Goal: Navigation & Orientation: Find specific page/section

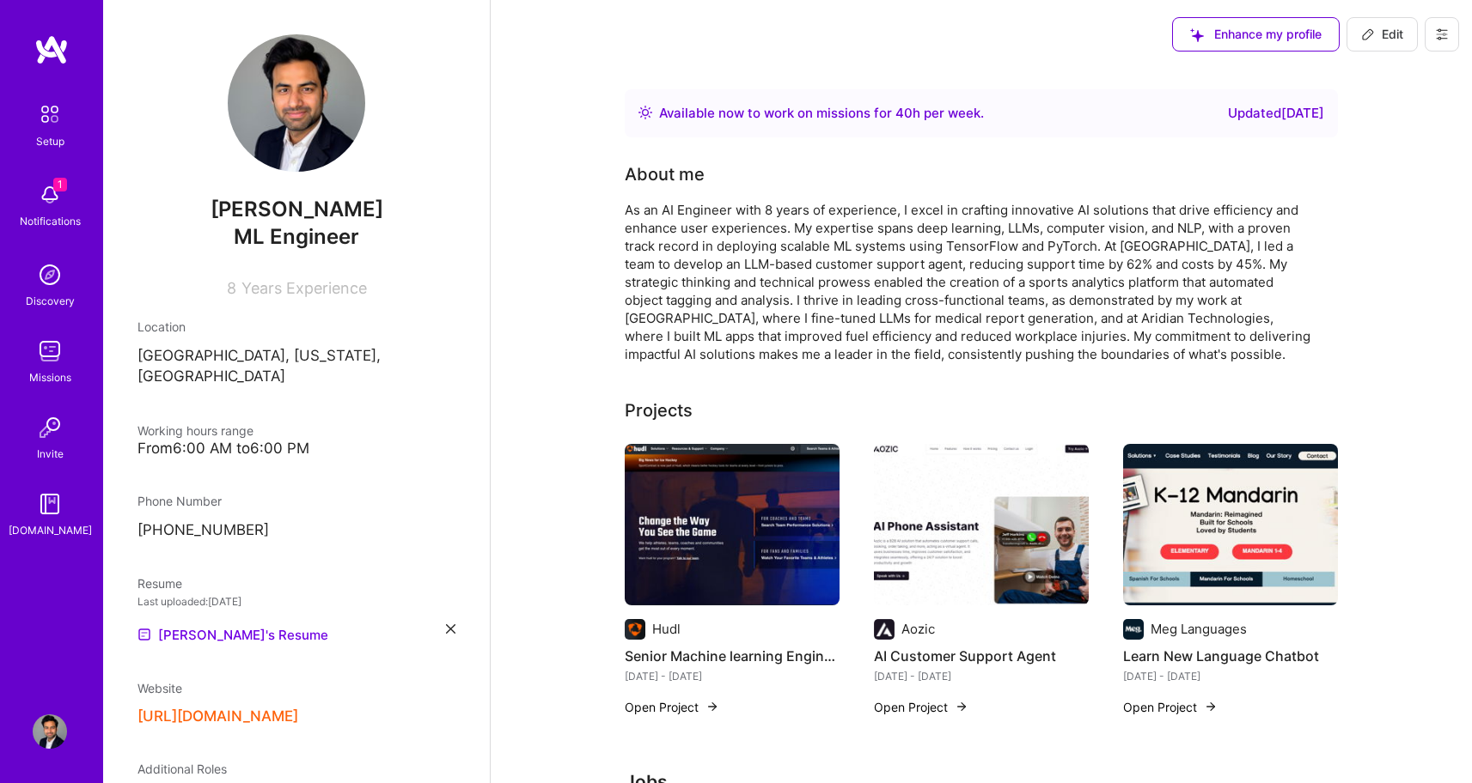
click at [41, 122] on img at bounding box center [50, 114] width 36 height 36
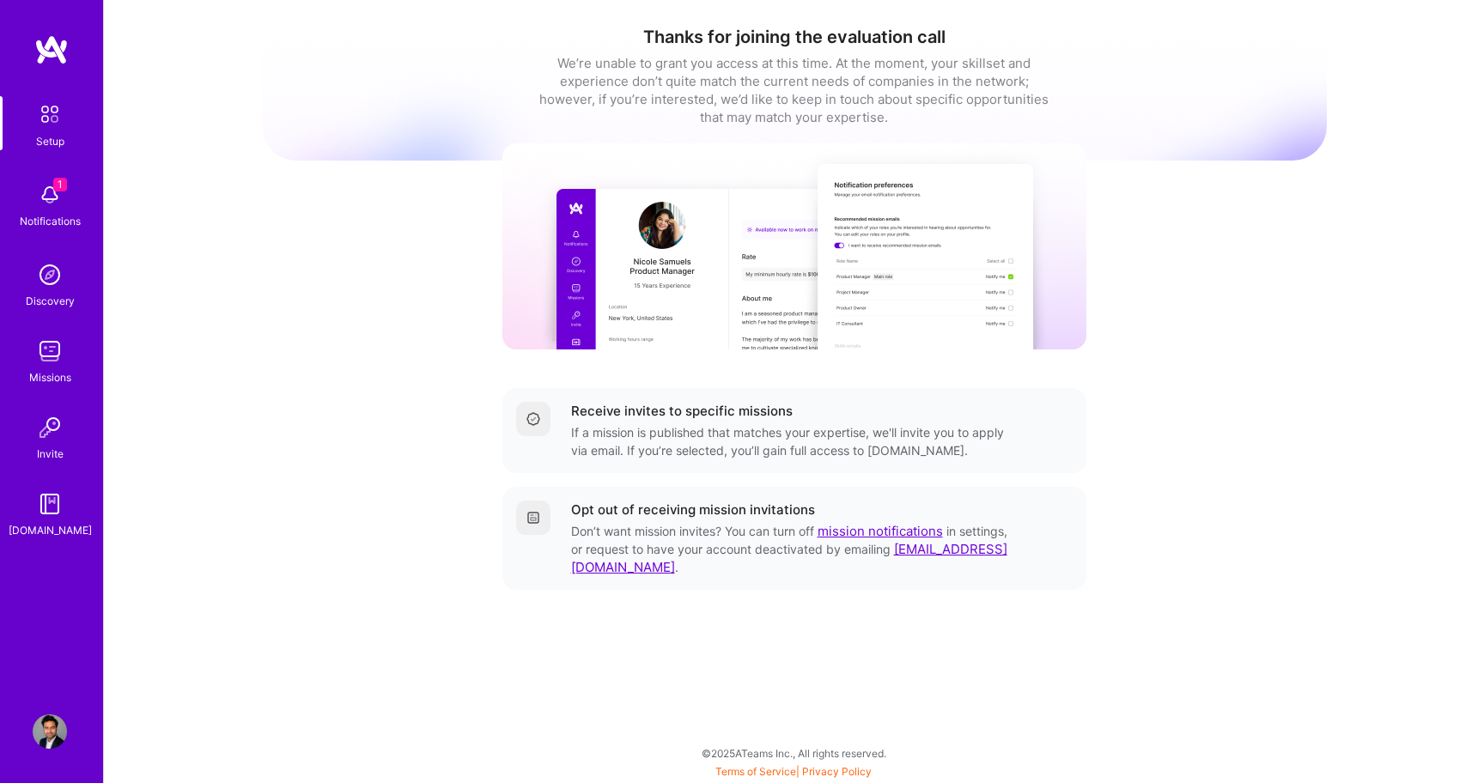
click at [52, 186] on img at bounding box center [50, 195] width 34 height 34
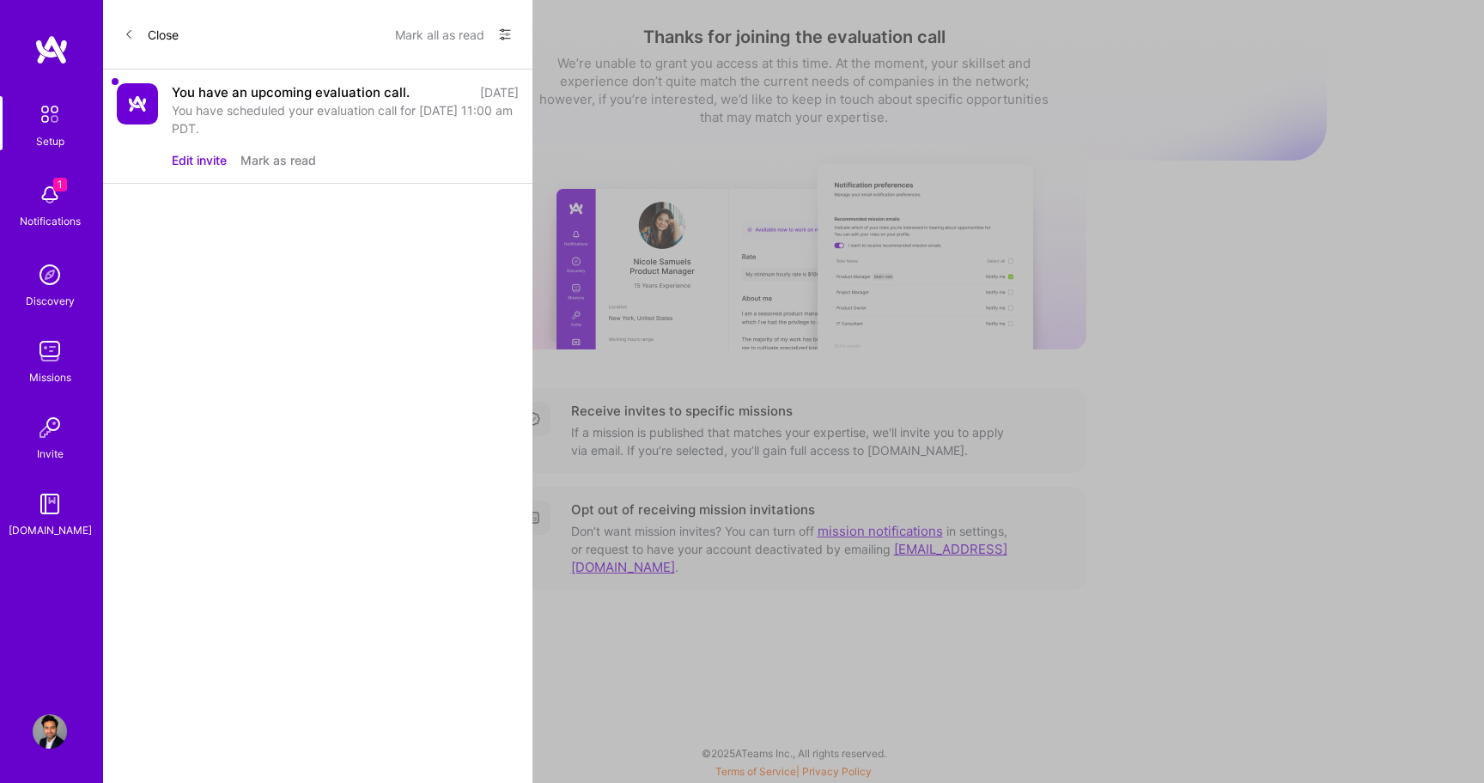
click at [284, 108] on div "You have scheduled your evaluation call for [DATE] 11:00 am PDT." at bounding box center [345, 119] width 347 height 36
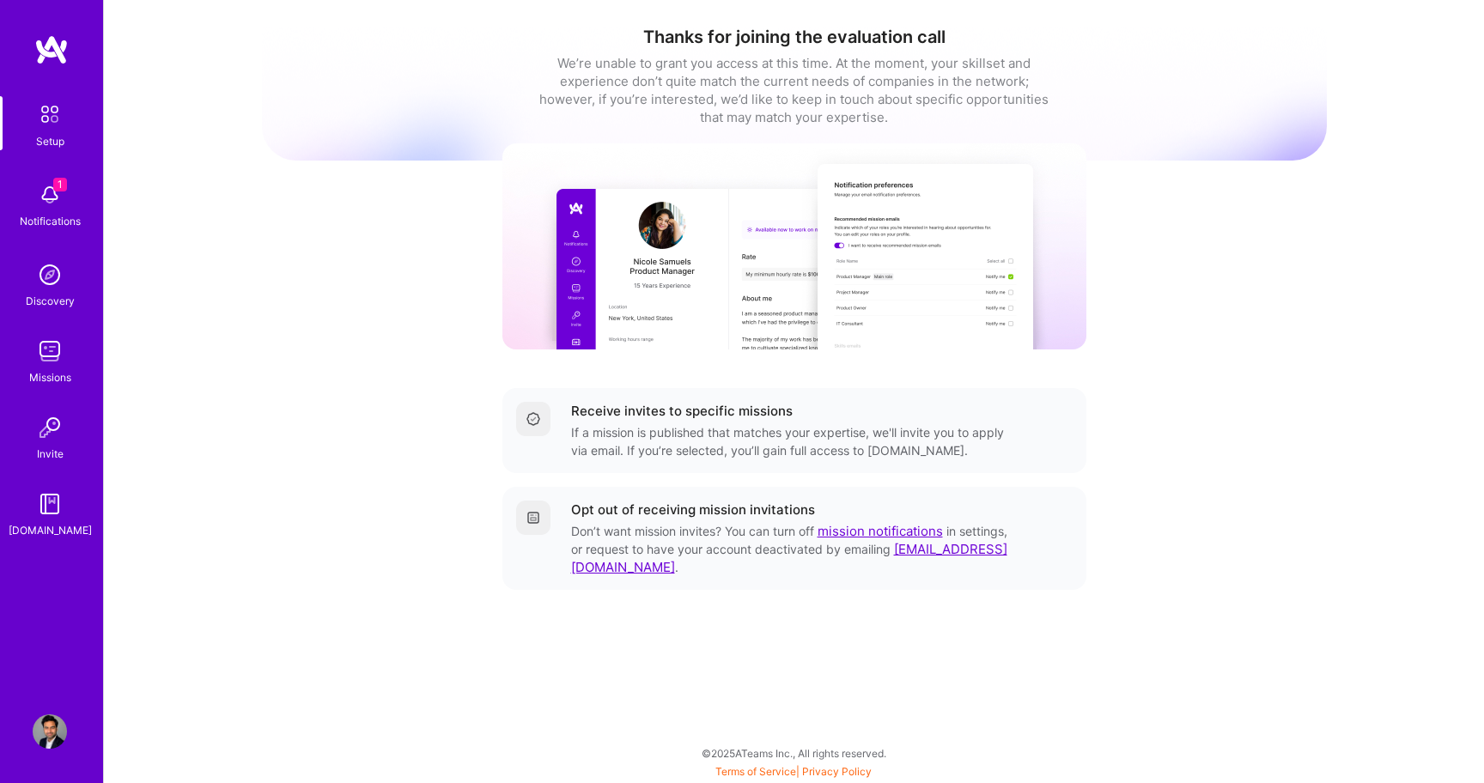
click at [51, 353] on img at bounding box center [50, 351] width 34 height 34
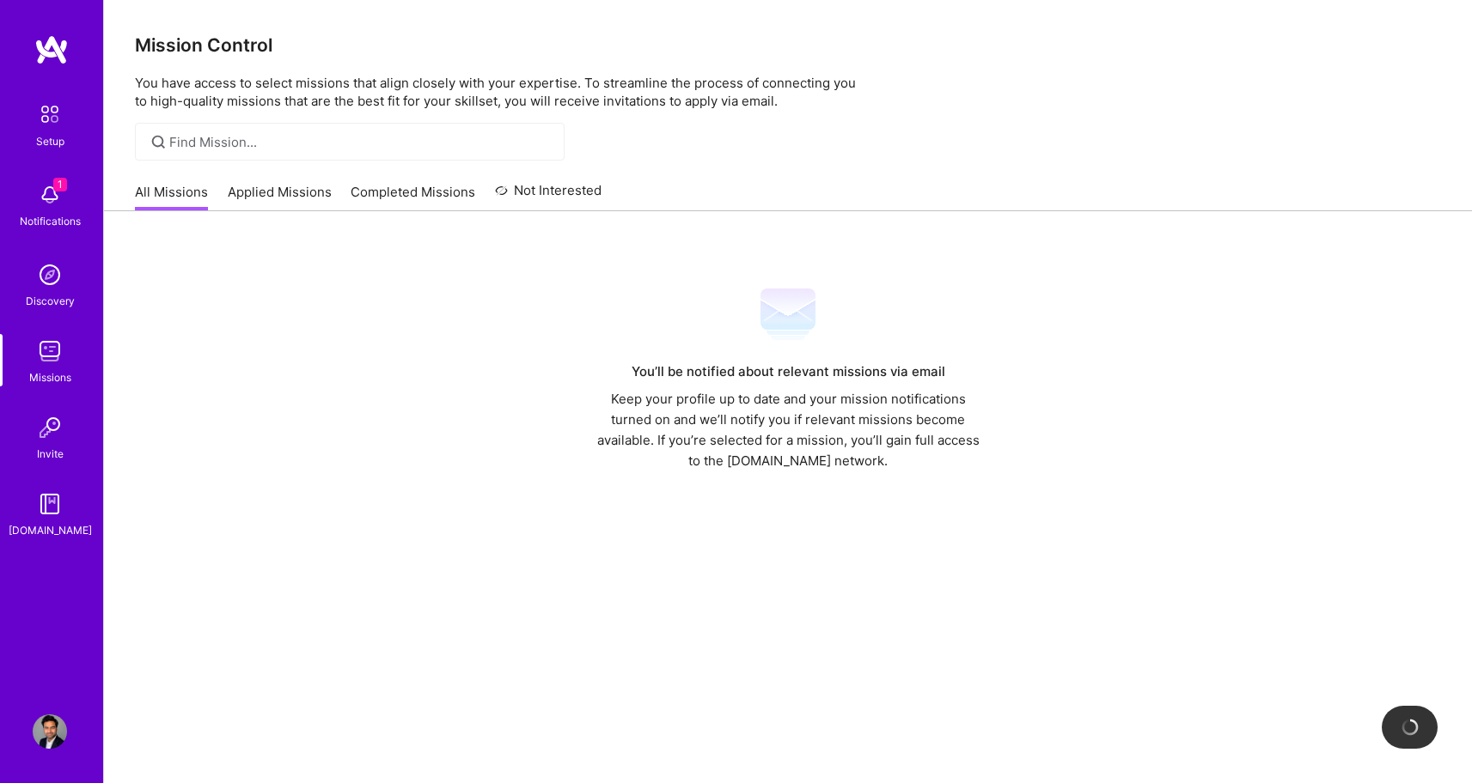
click at [258, 201] on link "Applied Missions" at bounding box center [280, 197] width 104 height 28
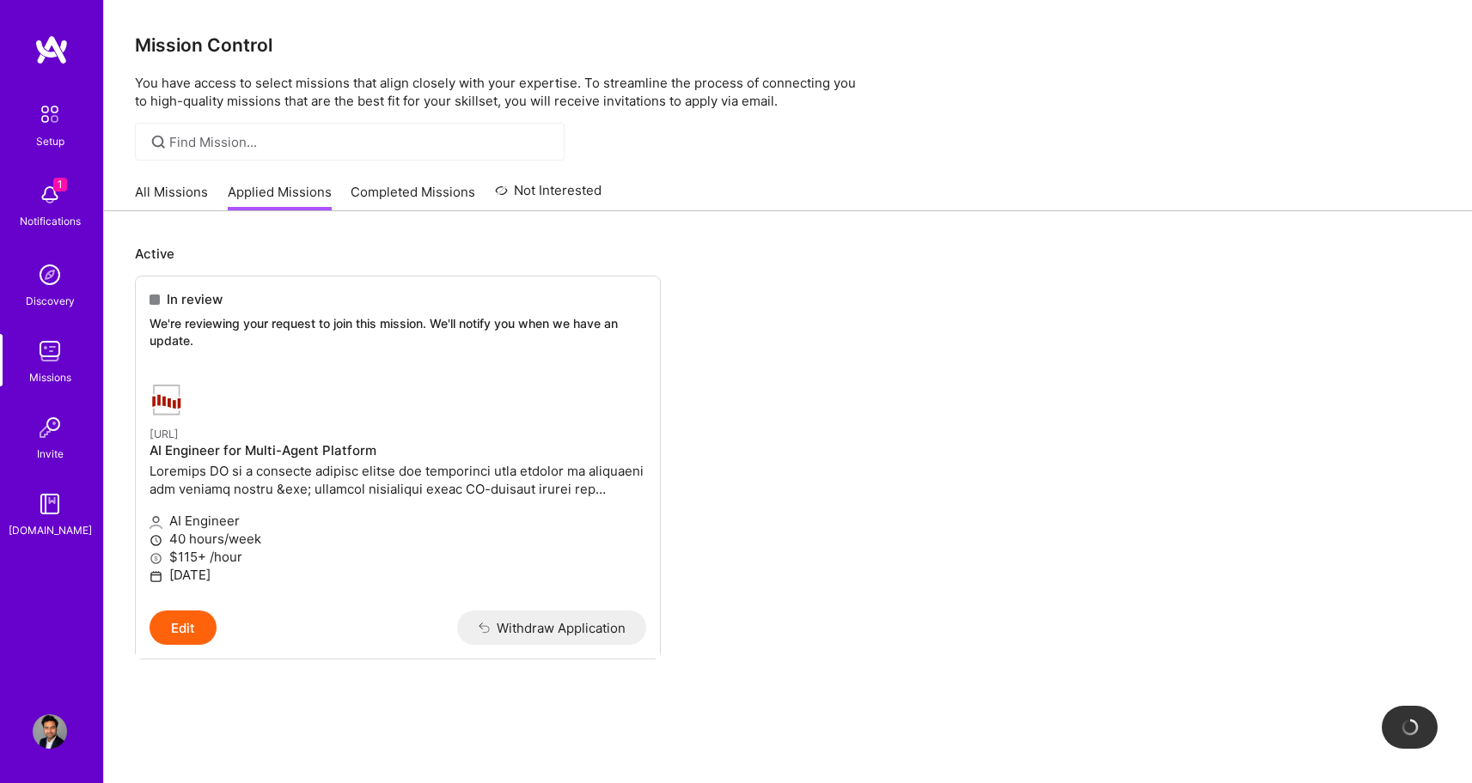
click at [414, 188] on link "Completed Missions" at bounding box center [412, 197] width 125 height 28
